Goal: Find specific page/section: Find specific page/section

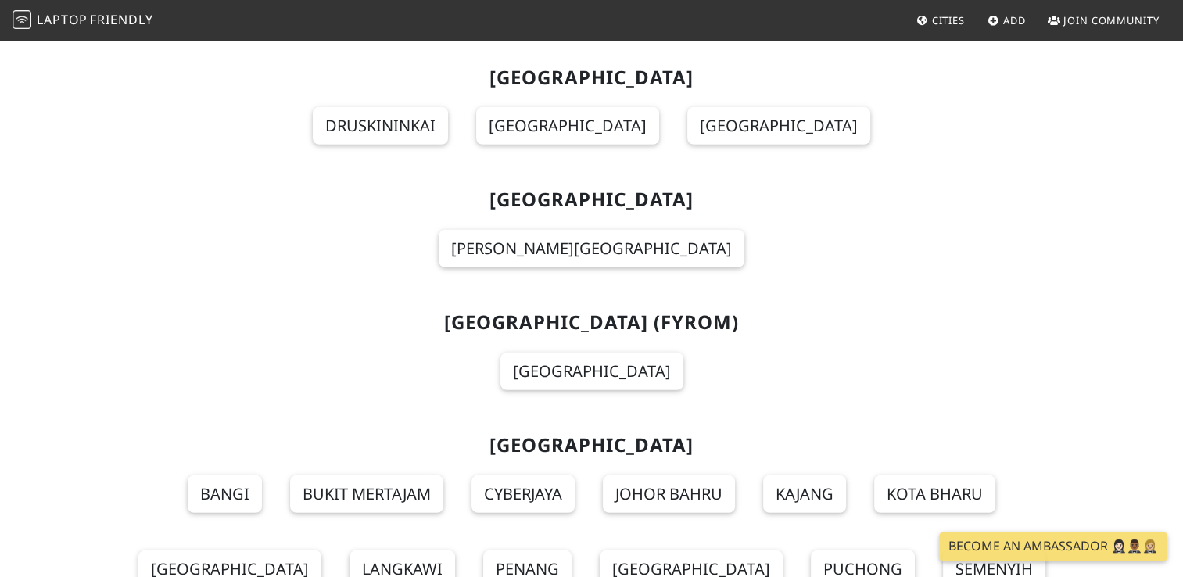
scroll to position [10690, 0]
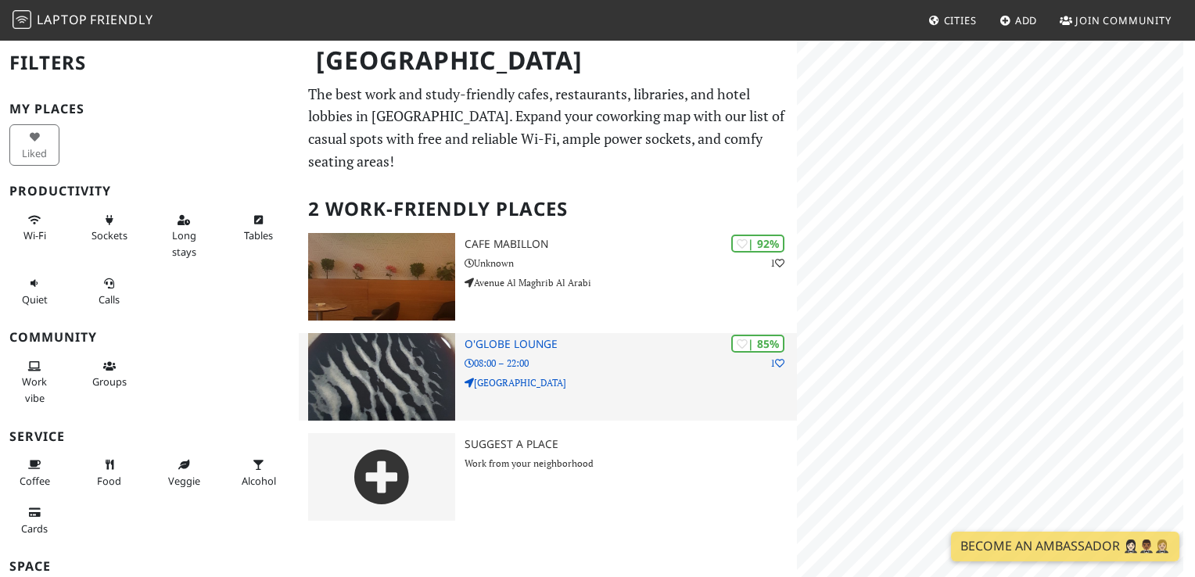
click at [525, 338] on h3 "O'Globe Lounge" at bounding box center [630, 344] width 332 height 13
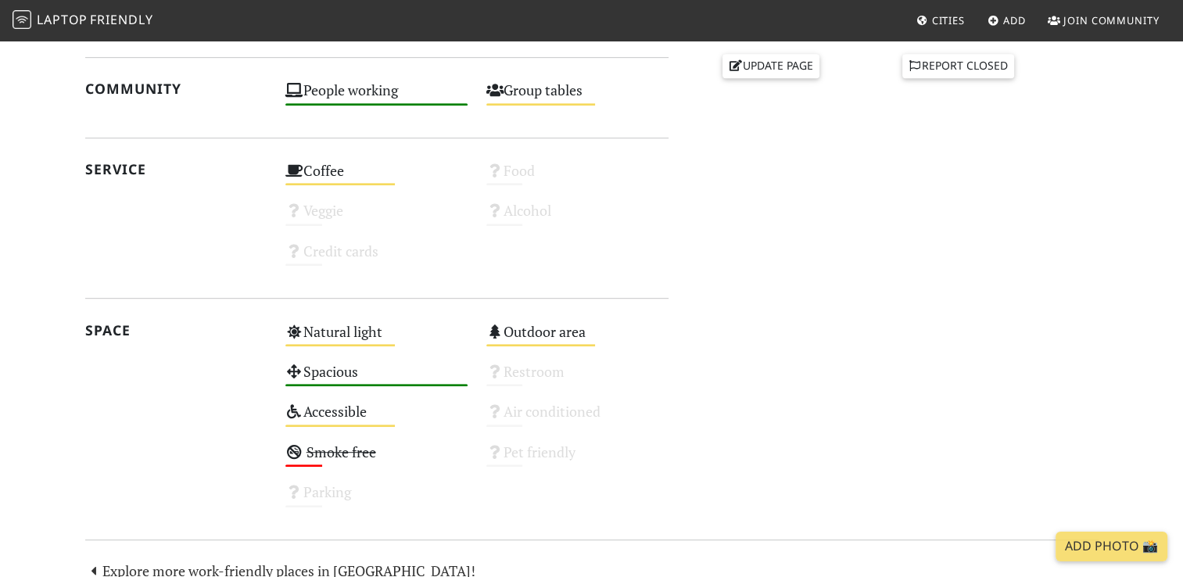
scroll to position [910, 0]
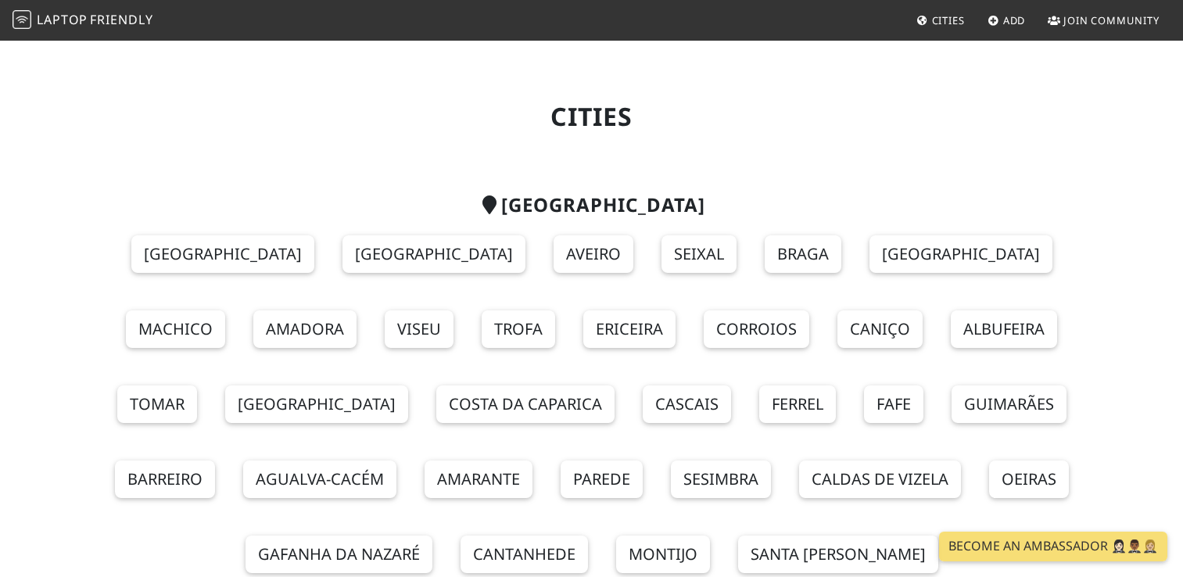
scroll to position [10690, 0]
